Goal: Find specific page/section: Find specific page/section

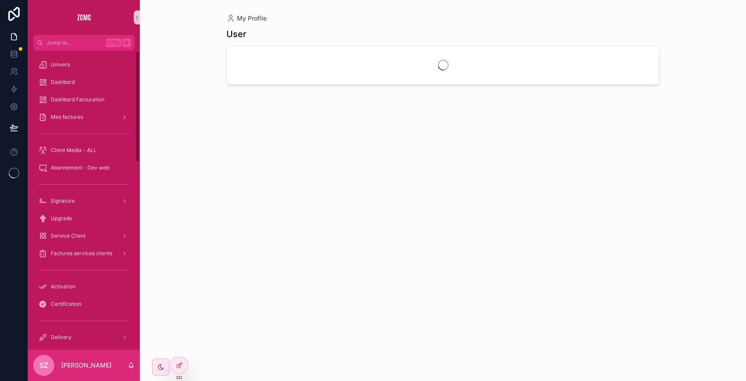
scroll to position [191, 0]
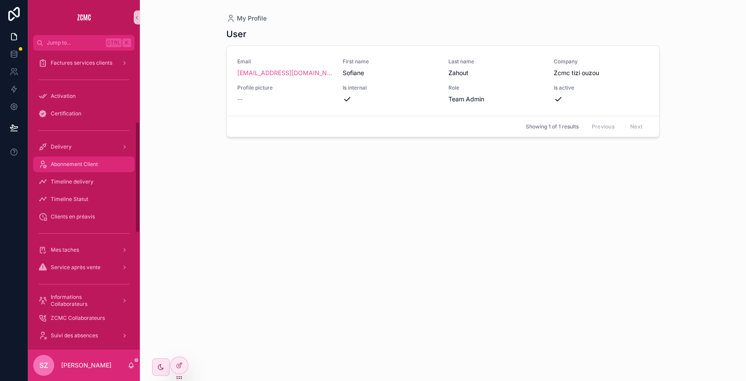
click at [101, 162] on div "Abonnement Client" at bounding box center [83, 164] width 91 height 14
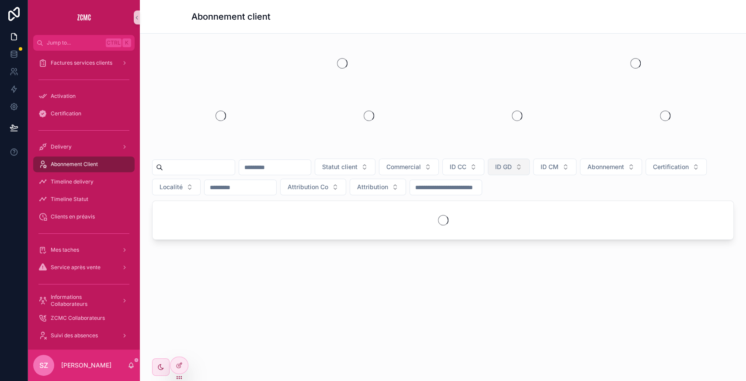
click at [512, 165] on span "ID GD" at bounding box center [503, 167] width 17 height 9
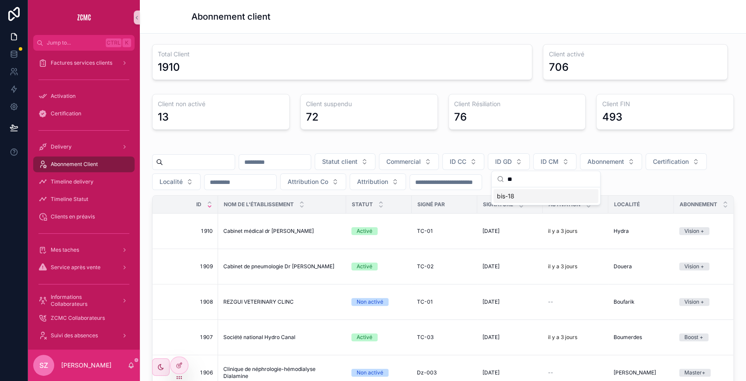
type input "**"
click at [529, 194] on div "bis-18" at bounding box center [545, 196] width 105 height 14
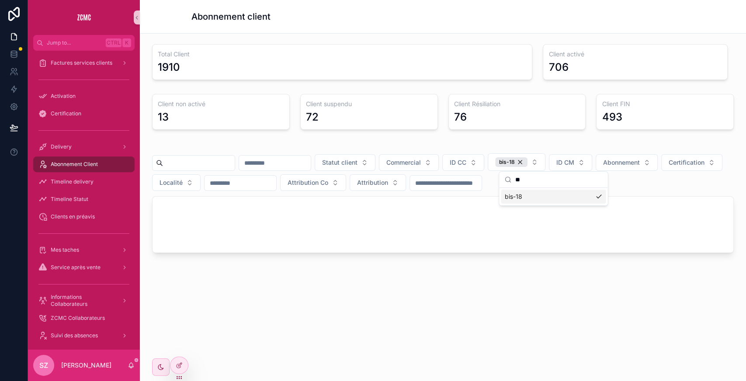
click at [557, 144] on div "scrollable content" at bounding box center [443, 146] width 582 height 4
click at [545, 163] on button "bis-18" at bounding box center [517, 161] width 58 height 17
click at [528, 163] on div "bis-18" at bounding box center [511, 162] width 32 height 10
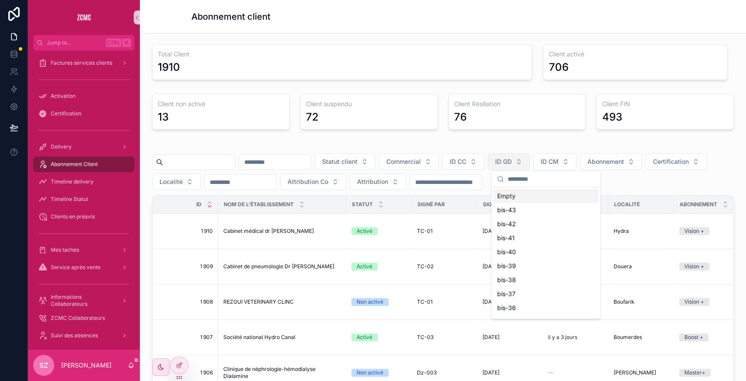
click at [527, 177] on input "scrollable content" at bounding box center [550, 179] width 87 height 16
type input "*"
type input "**"
click at [496, 133] on div "Total Client 1910 Client activé 706 Client non activé 13 Client suspendu 72 Cli…" at bounding box center [443, 288] width 606 height 508
click at [512, 162] on span "ID GD" at bounding box center [503, 161] width 17 height 9
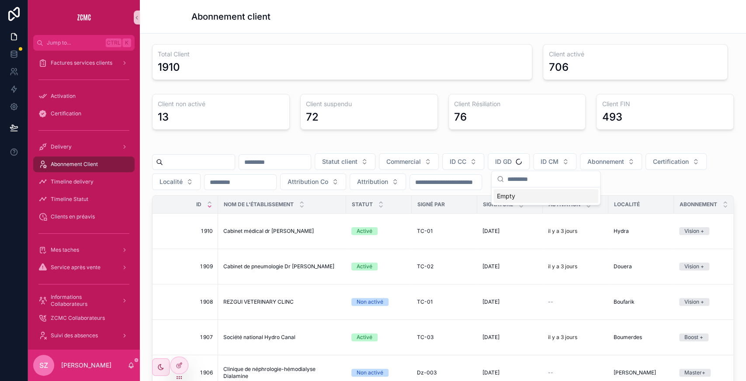
click at [535, 175] on input "scrollable content" at bounding box center [550, 179] width 87 height 16
click at [515, 214] on div "bis-05" at bounding box center [545, 210] width 105 height 14
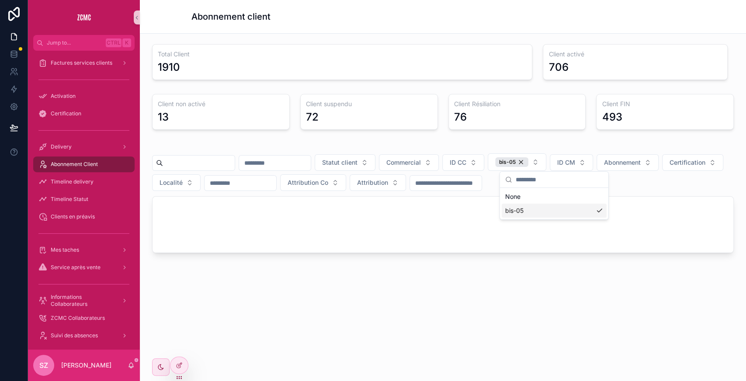
click at [491, 135] on div "Total Client 1910 Client activé 706 Client non activé 13 Client suspendu 72 Cli…" at bounding box center [443, 173] width 606 height 279
click at [528, 159] on div "bis-05" at bounding box center [511, 162] width 33 height 10
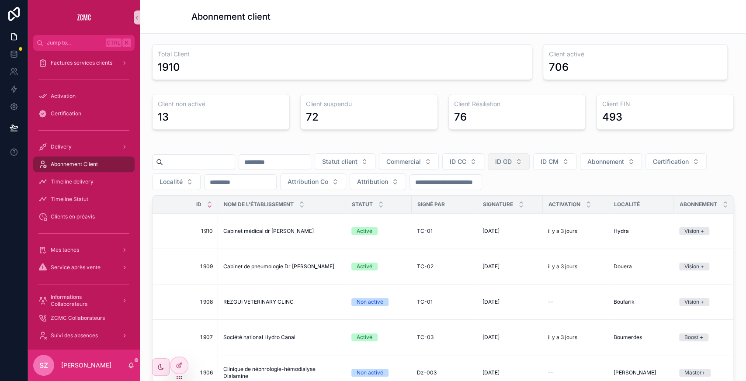
click at [512, 158] on span "ID GD" at bounding box center [503, 161] width 17 height 9
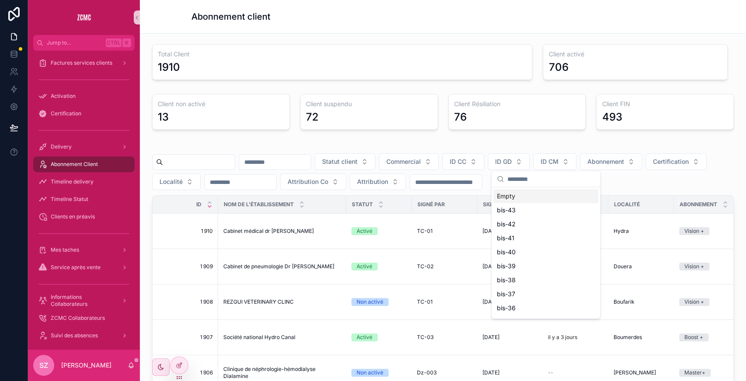
click at [521, 177] on input "scrollable content" at bounding box center [550, 179] width 87 height 16
type input "**"
click at [516, 192] on div "bis-08" at bounding box center [545, 196] width 105 height 14
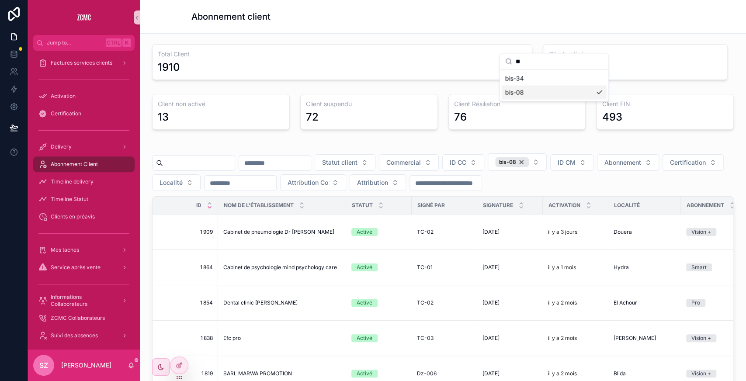
scroll to position [121, 0]
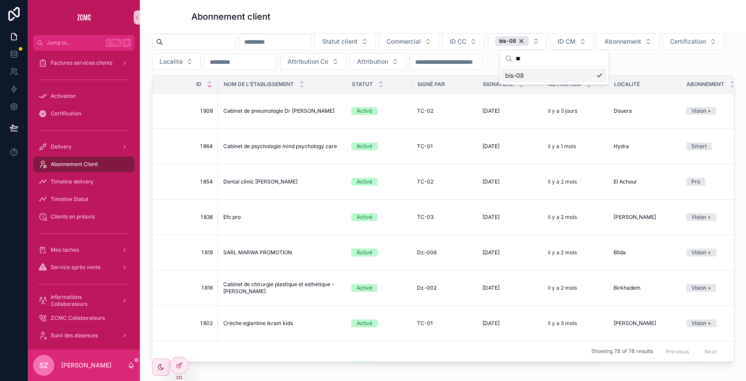
click at [352, 48] on div "Statut client Commercial ID CC bis-08 ID CM Abonnement Certification Localité A…" at bounding box center [443, 51] width 582 height 38
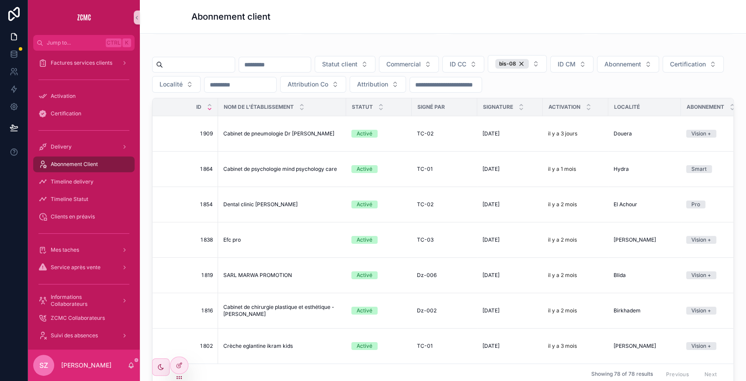
scroll to position [98, 0]
click at [529, 65] on div "bis-08" at bounding box center [512, 64] width 34 height 10
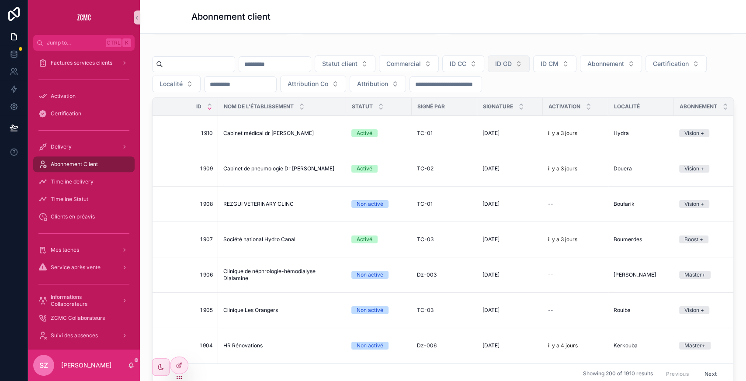
click at [530, 60] on button "ID GD" at bounding box center [509, 64] width 42 height 17
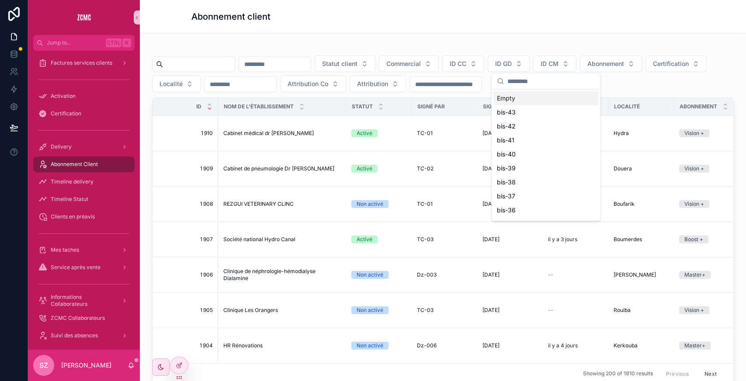
click at [525, 81] on input "scrollable content" at bounding box center [550, 81] width 87 height 16
click at [521, 94] on div "bis-01" at bounding box center [545, 98] width 105 height 14
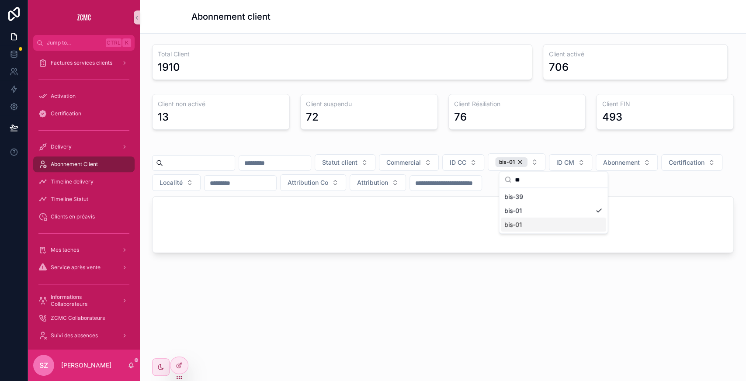
click at [535, 222] on div "bis-01" at bounding box center [553, 225] width 105 height 14
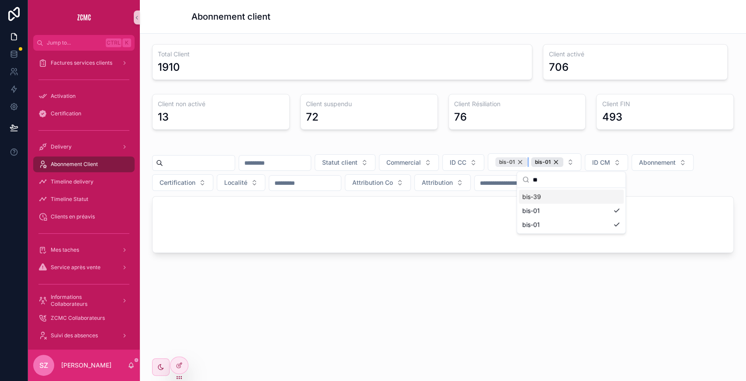
click at [528, 162] on div "bis-01" at bounding box center [511, 162] width 32 height 10
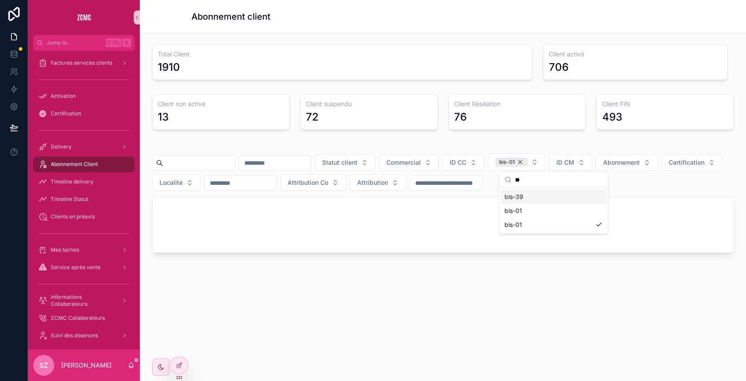
click at [528, 160] on div "bis-01" at bounding box center [511, 162] width 32 height 10
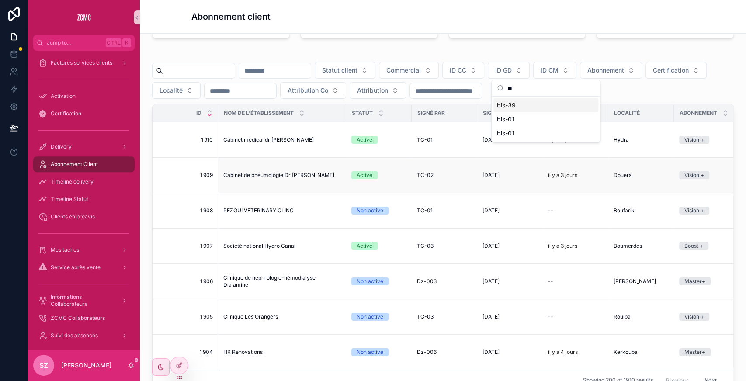
scroll to position [91, 0]
click at [534, 86] on input "**" at bounding box center [550, 88] width 87 height 16
type input "**"
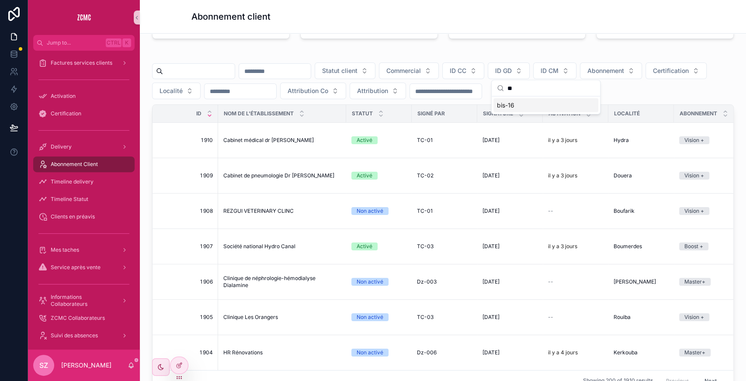
click at [526, 103] on div "bis-16" at bounding box center [545, 105] width 105 height 14
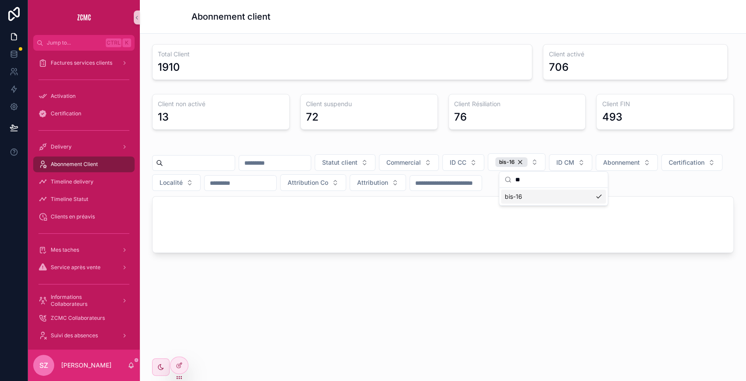
click at [521, 121] on div "76" at bounding box center [517, 117] width 126 height 14
click at [528, 159] on div "bis-16" at bounding box center [511, 162] width 32 height 10
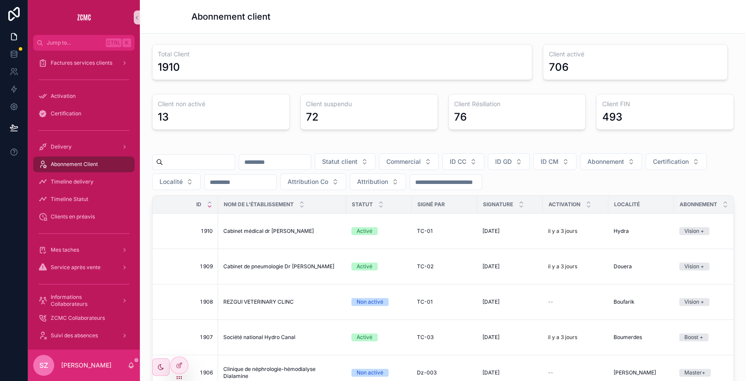
scroll to position [90, 0]
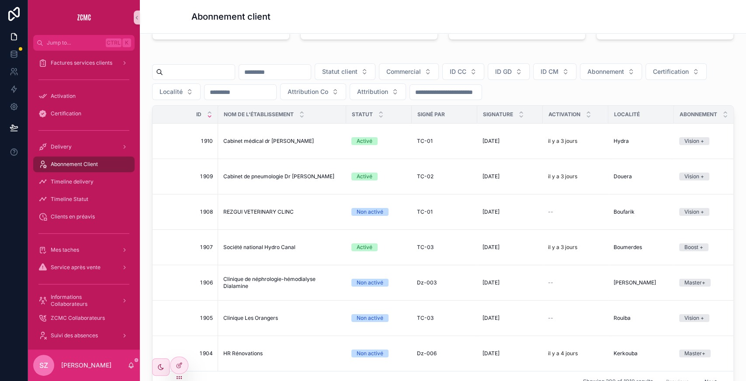
click at [512, 70] on span "ID GD" at bounding box center [503, 71] width 17 height 9
